Goal: Task Accomplishment & Management: Manage account settings

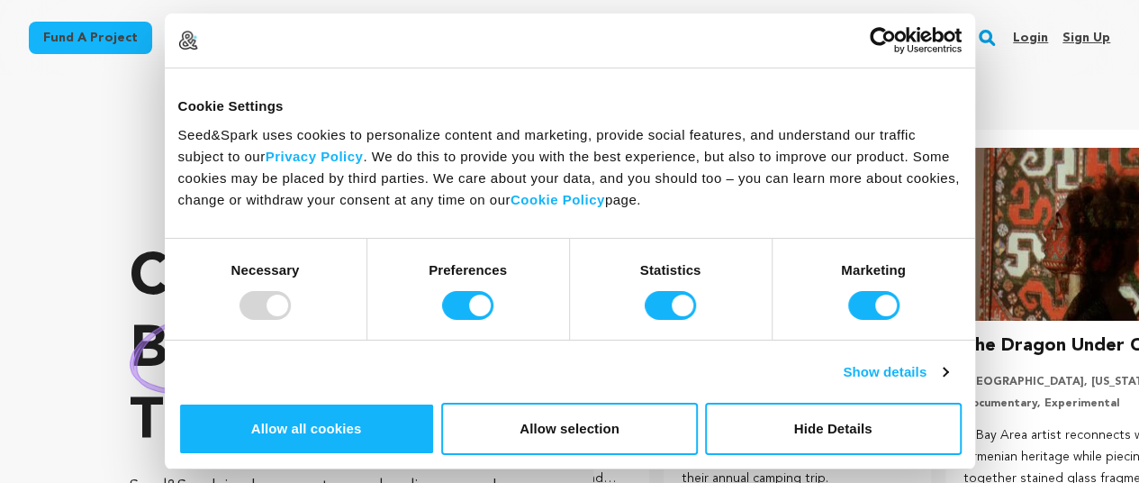
scroll to position [0, 296]
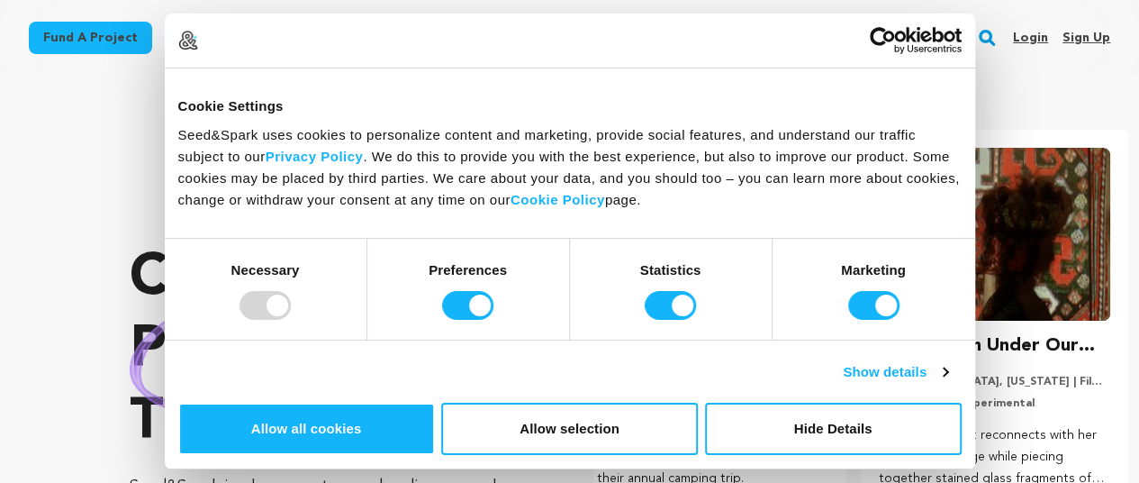
click at [1078, 43] on link "Sign up" at bounding box center [1087, 37] width 48 height 29
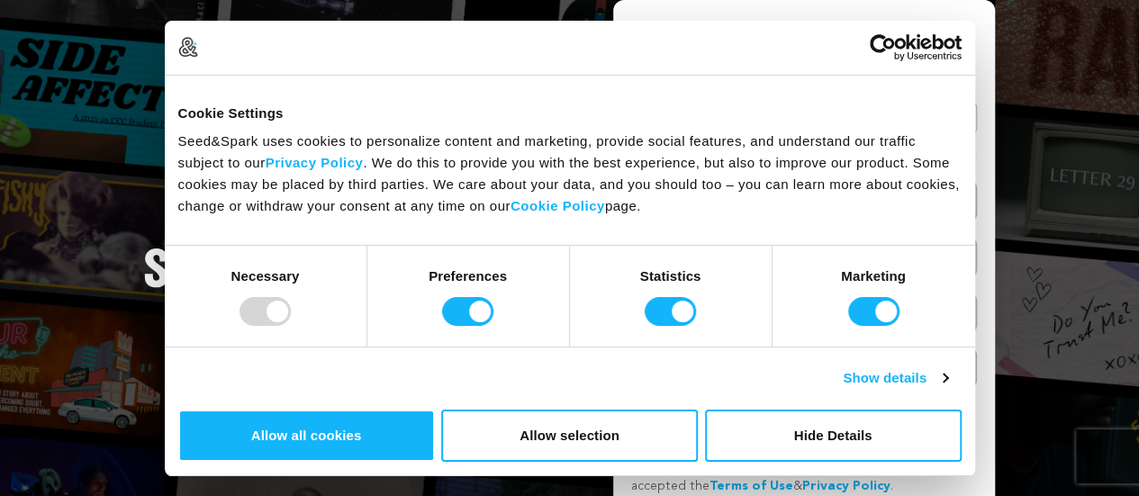
click at [837, 116] on link "Continue with Google" at bounding box center [804, 118] width 346 height 34
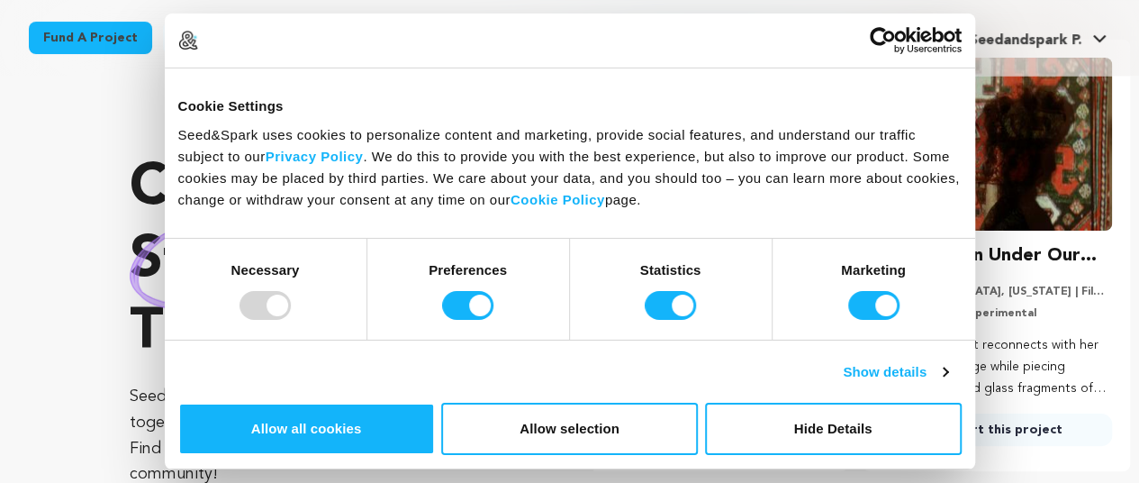
scroll to position [0, 296]
click at [1046, 37] on span "Seedandspark P." at bounding box center [1025, 40] width 113 height 14
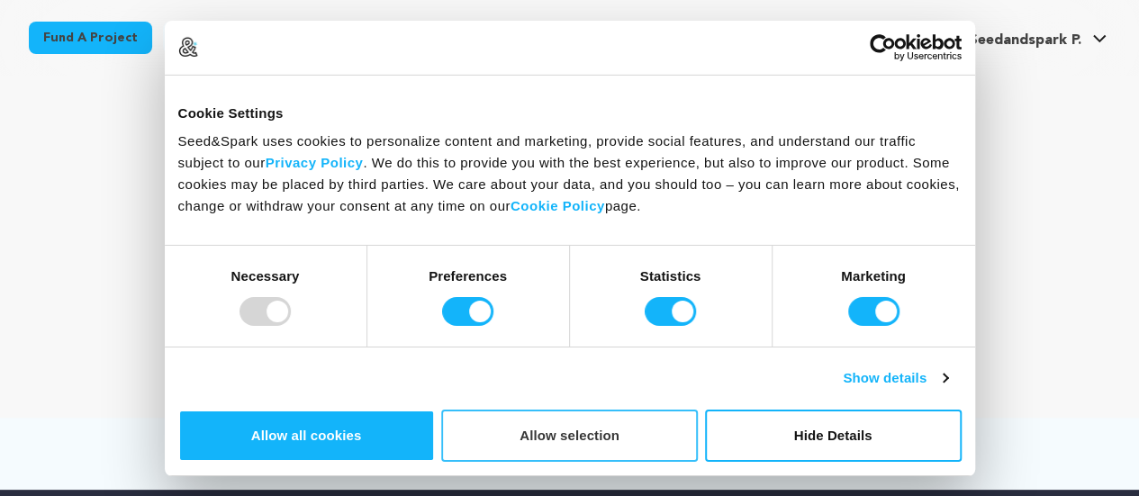
click at [698, 410] on button "Allow selection" at bounding box center [569, 436] width 257 height 52
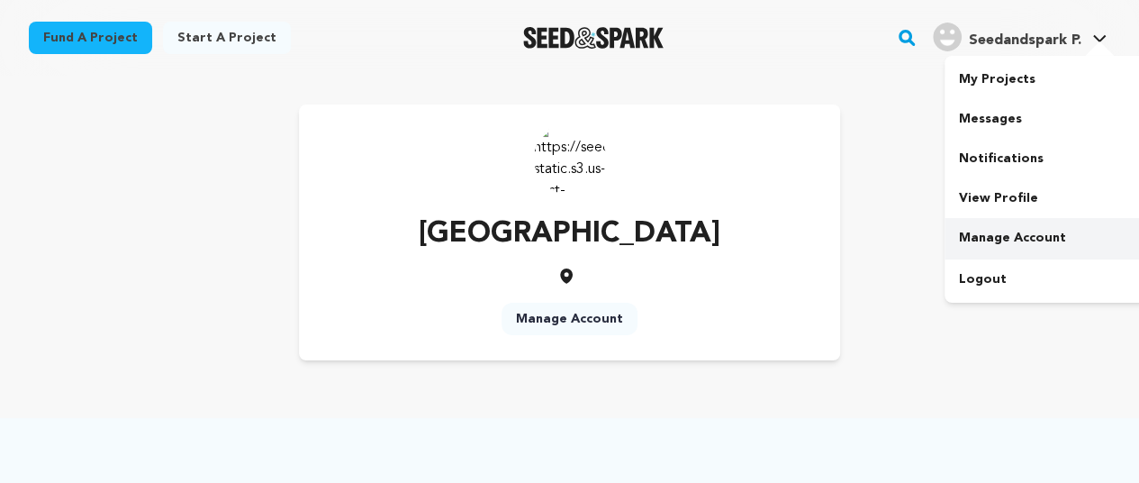
click at [1003, 238] on link "Manage Account" at bounding box center [1046, 238] width 202 height 40
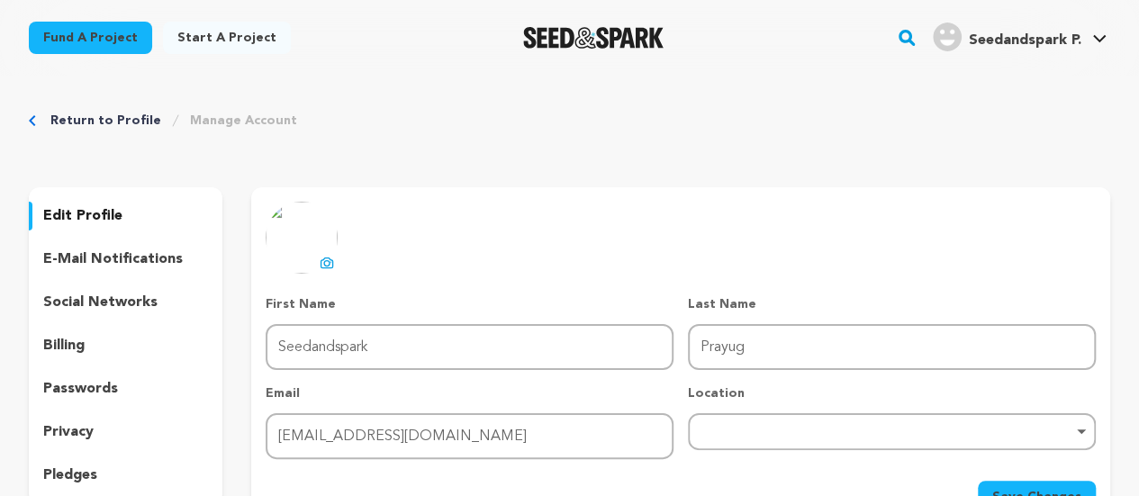
click at [695, 60] on div at bounding box center [593, 37] width 249 height 47
click at [330, 257] on icon at bounding box center [327, 263] width 14 height 14
